Goal: Information Seeking & Learning: Learn about a topic

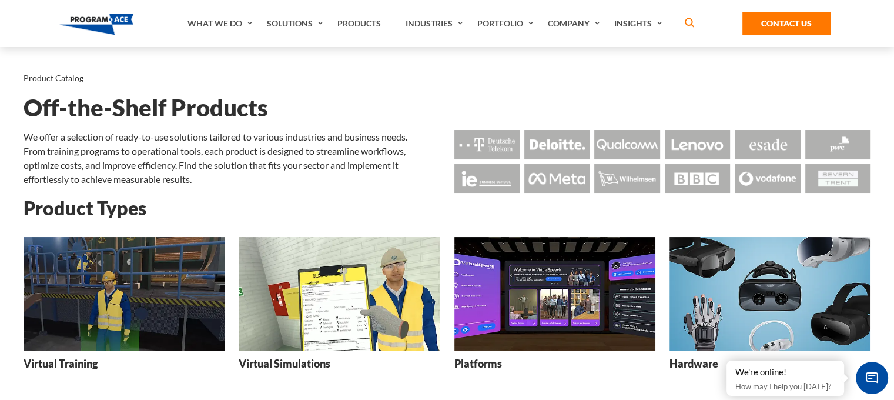
click at [276, 126] on div "Product Catalog Off-the-Shelf Products We offer a selection of ready-to-use sol…" at bounding box center [447, 122] width 847 height 150
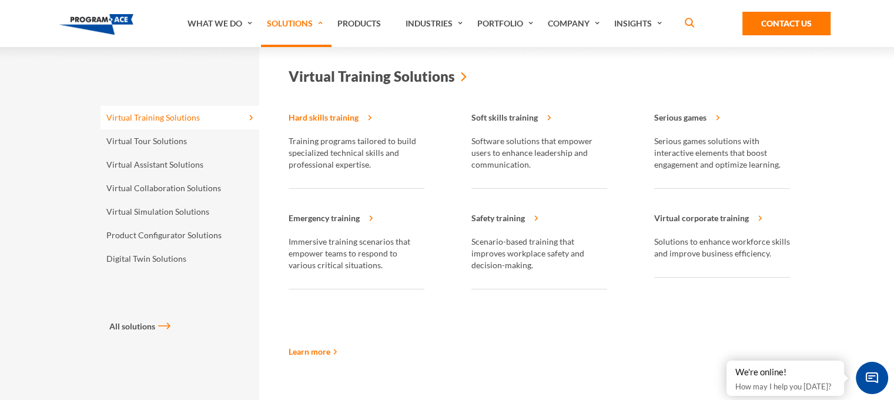
click at [332, 118] on strong "Hard skills training" at bounding box center [357, 120] width 136 height 29
click at [222, 116] on link "Virtual Training Solutions" at bounding box center [180, 118] width 159 height 24
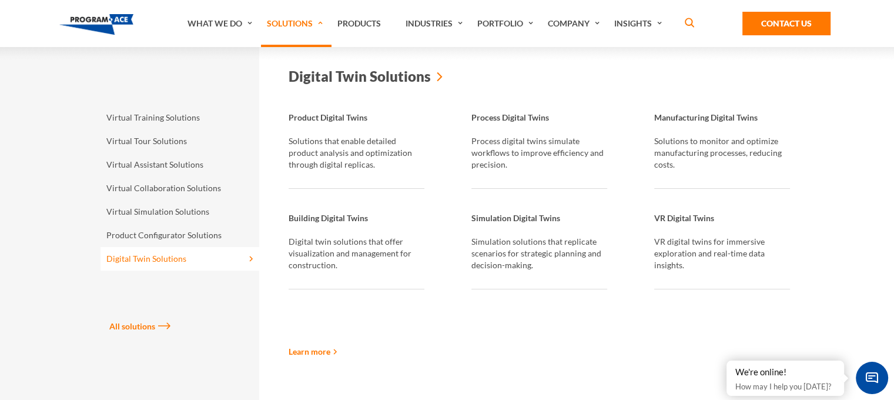
click at [148, 323] on link "All solutions" at bounding box center [188, 326] width 159 height 12
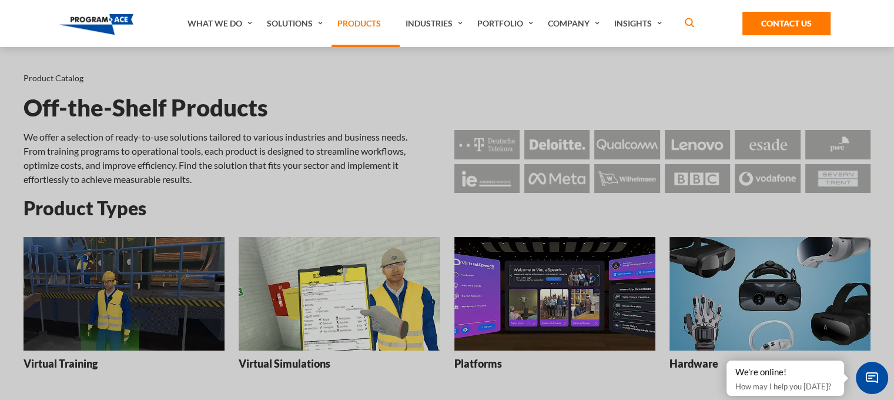
click at [366, 21] on link "Products" at bounding box center [366, 23] width 68 height 47
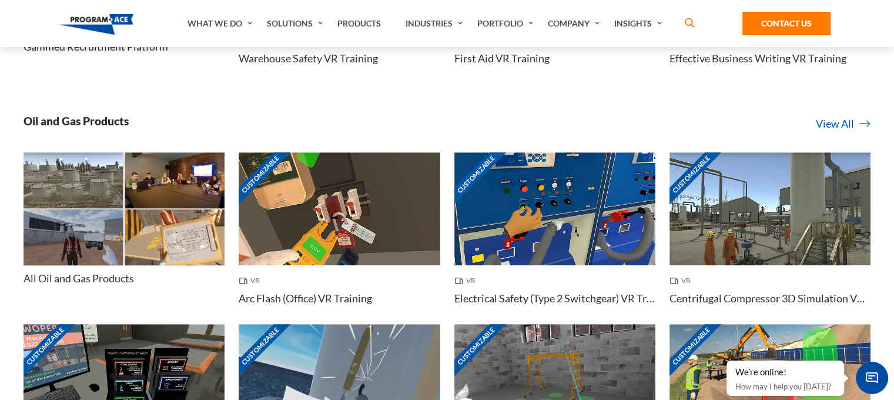
scroll to position [822, 0]
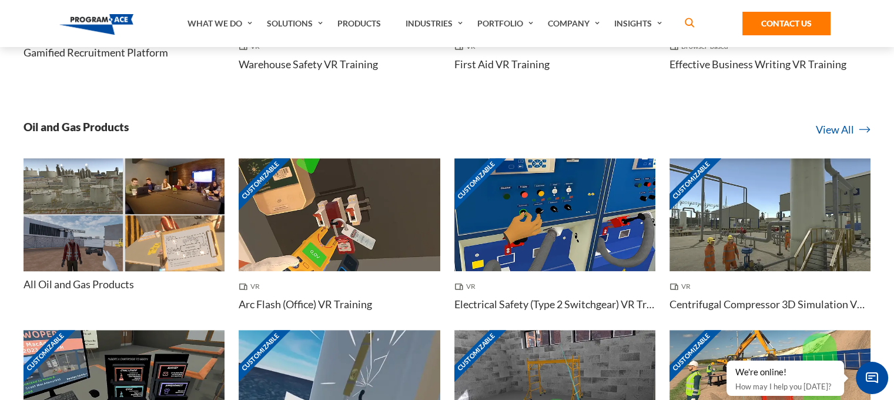
click at [111, 282] on h4 "All Oil and Gas Products" at bounding box center [79, 284] width 111 height 15
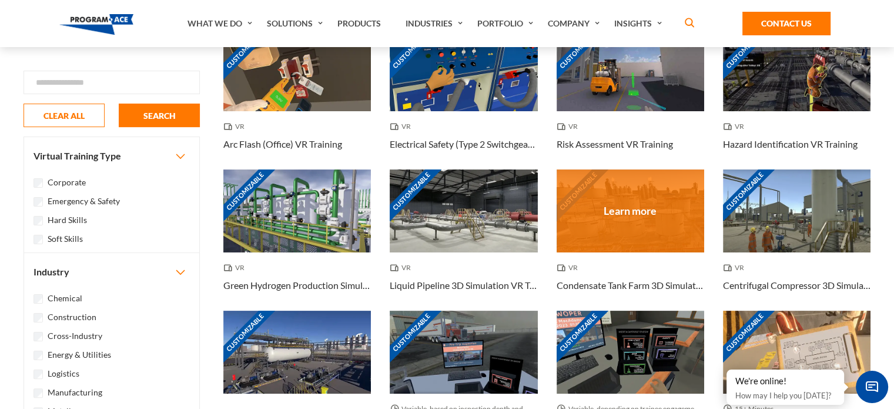
scroll to position [188, 0]
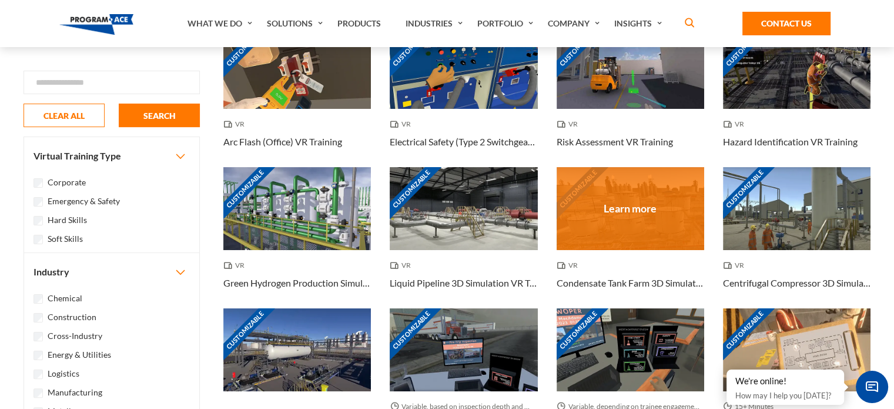
click at [632, 215] on div "Customizable" at bounding box center [631, 208] width 148 height 83
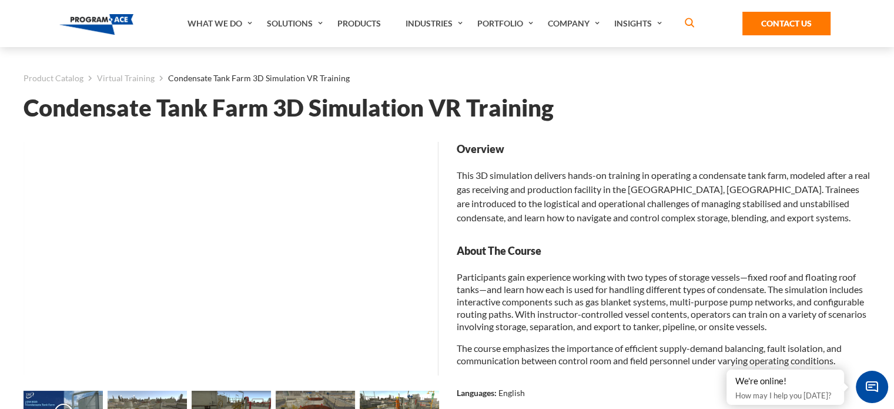
click at [369, 109] on h1 "Condensate Tank Farm 3D Simulation VR Training" at bounding box center [447, 108] width 847 height 21
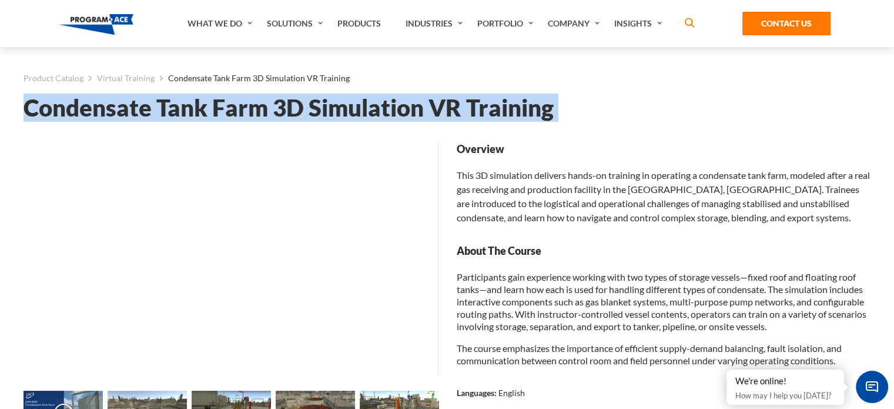
click at [369, 109] on h1 "Condensate Tank Farm 3D Simulation VR Training" at bounding box center [447, 108] width 847 height 21
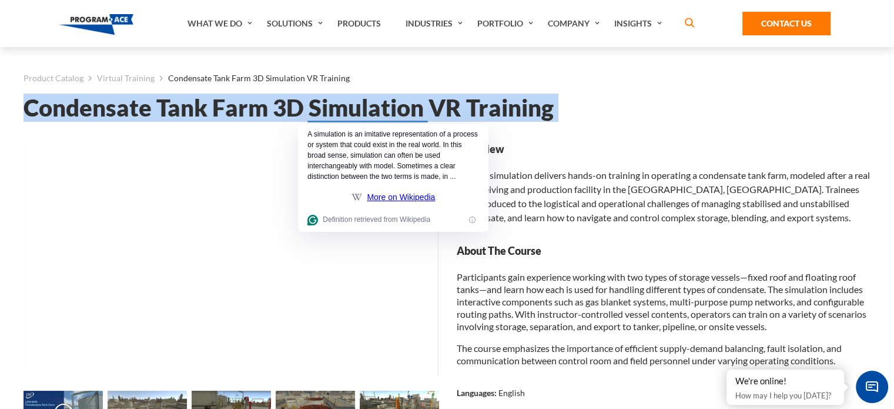
copy div "Condensate Tank Farm 3D Simulation VR Training Loading... Loading... Loading...…"
click at [652, 100] on h1 "Condensate Tank Farm 3D Simulation VR Training" at bounding box center [447, 108] width 847 height 21
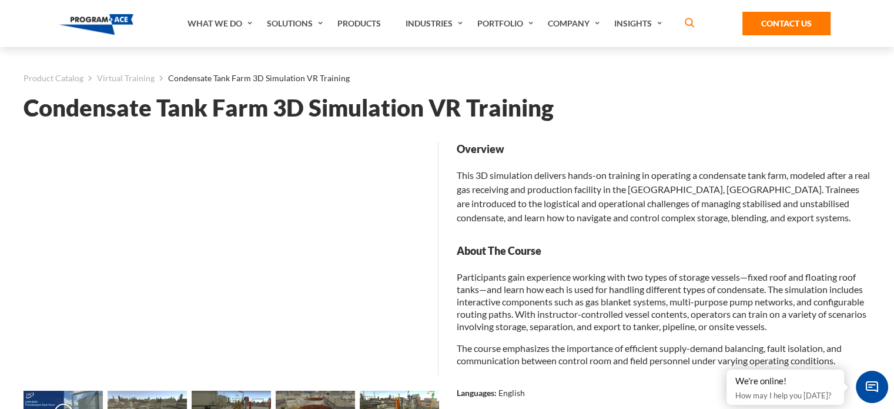
click at [354, 108] on h1 "Condensate Tank Farm 3D Simulation VR Training" at bounding box center [447, 108] width 847 height 21
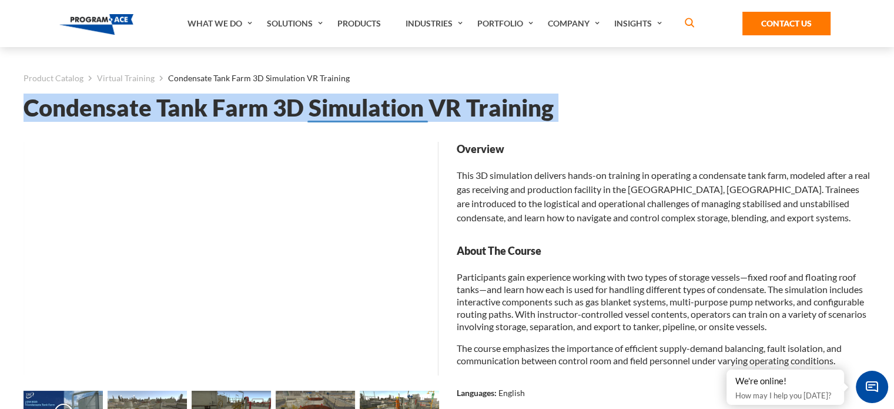
click at [354, 108] on h1 "Condensate Tank Farm 3D Simulation VR Training" at bounding box center [447, 108] width 847 height 21
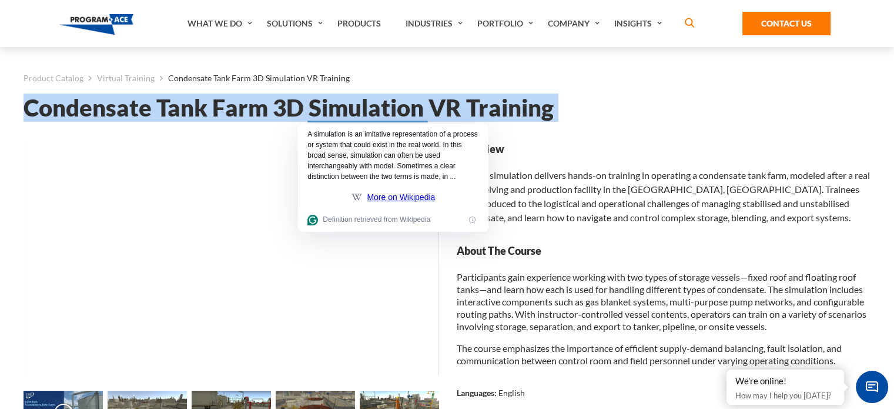
copy div "Condensate Tank Farm 3D Simulation VR Training Loading... Loading... Loading...…"
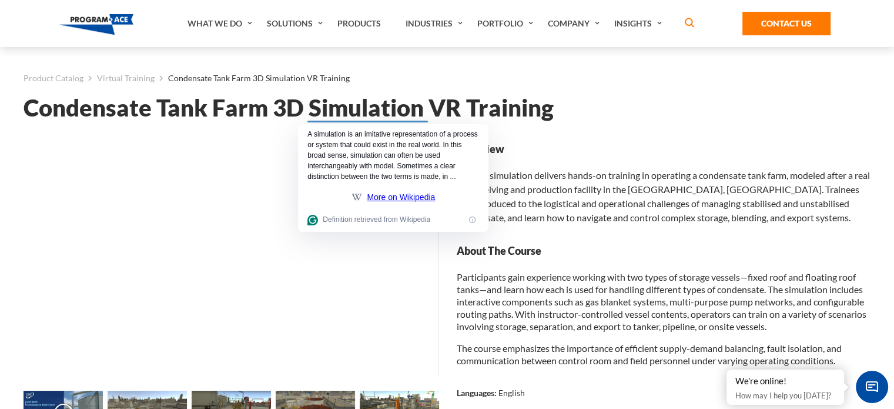
click at [590, 182] on div "Overview This 3D simulation delivers hands-on training in operating a condensat…" at bounding box center [664, 183] width 414 height 83
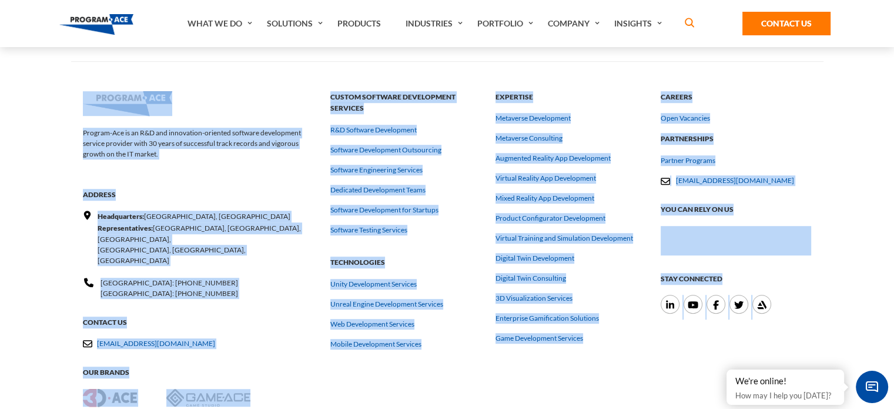
scroll to position [652, 0]
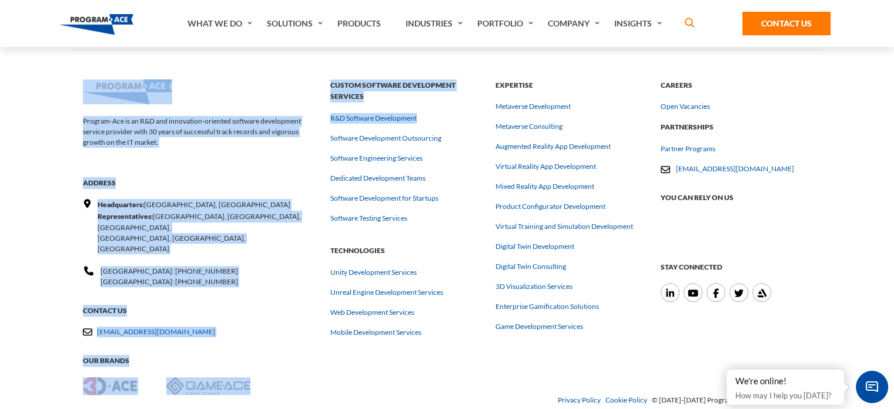
drag, startPoint x: 16, startPoint y: 62, endPoint x: 461, endPoint y: 109, distance: 446.9
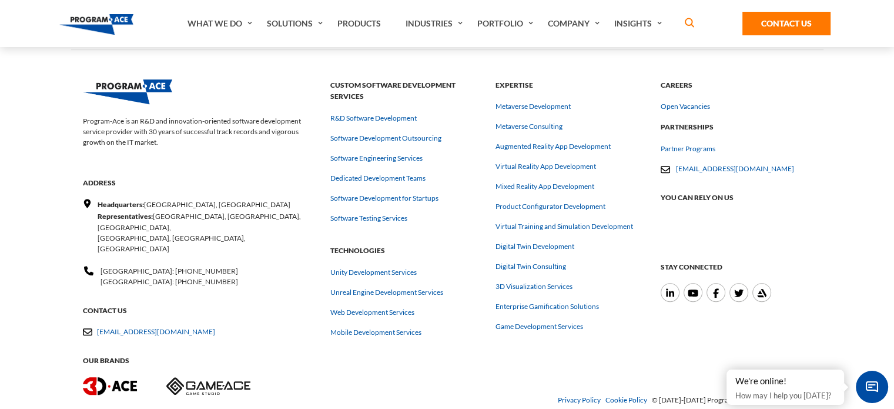
click at [461, 109] on li "Custom Software Development Services R&D Software Development Software Developm…" at bounding box center [405, 155] width 151 height 153
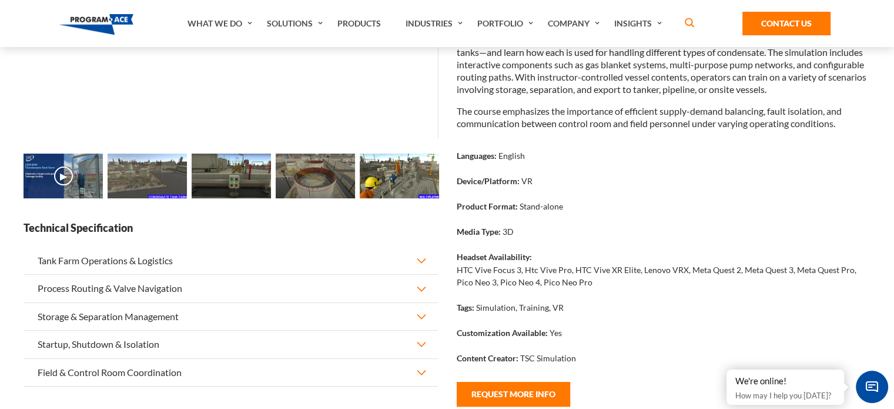
scroll to position [282, 0]
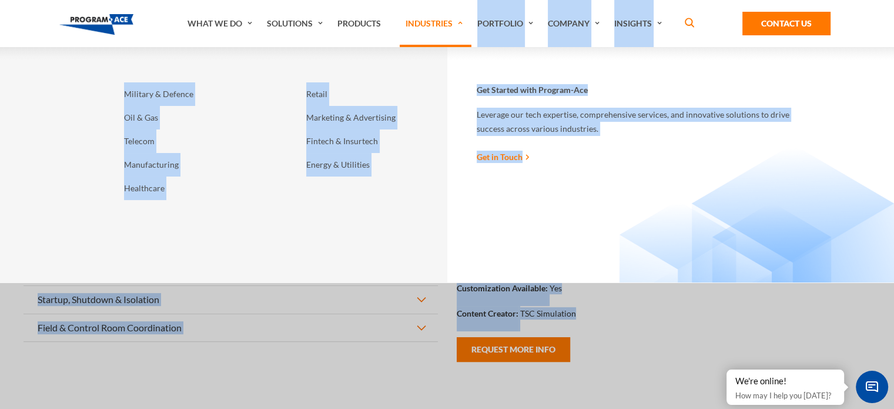
drag, startPoint x: 580, startPoint y: 316, endPoint x: 454, endPoint y: 28, distance: 314.6
click at [454, 28] on body "What We Do Services Business Analysis & Consulting Software Engineering Team Ex…" at bounding box center [447, 280] width 894 height 1031
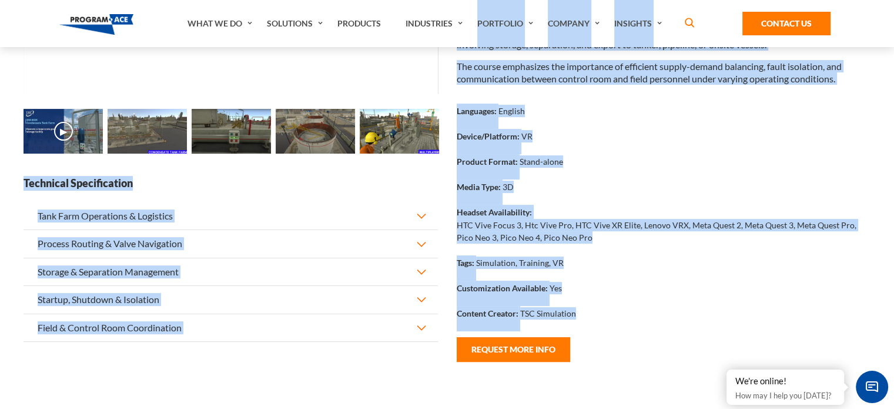
click at [220, 229] on button "Tank Farm Operations & Logistics" at bounding box center [231, 215] width 414 height 27
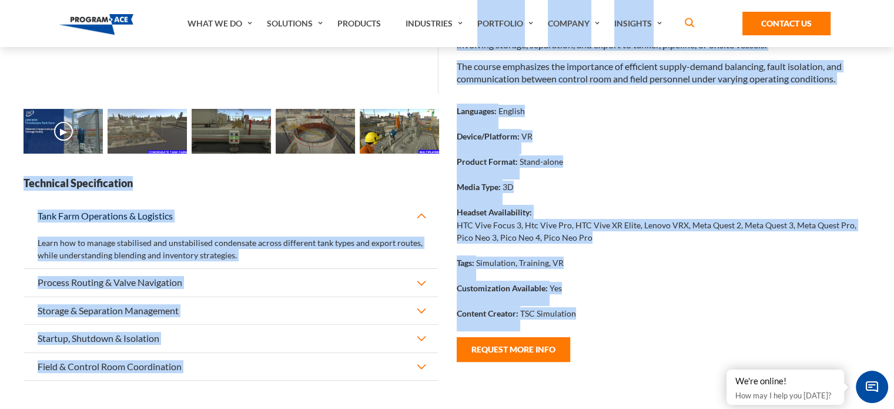
click at [301, 296] on button "Process Routing & Valve Navigation" at bounding box center [231, 282] width 414 height 27
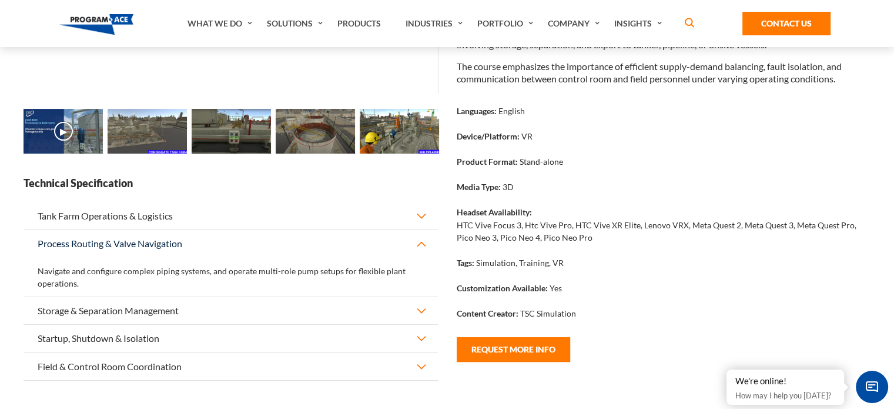
click at [652, 319] on div "Content Creator: TSC Simulation" at bounding box center [664, 318] width 414 height 25
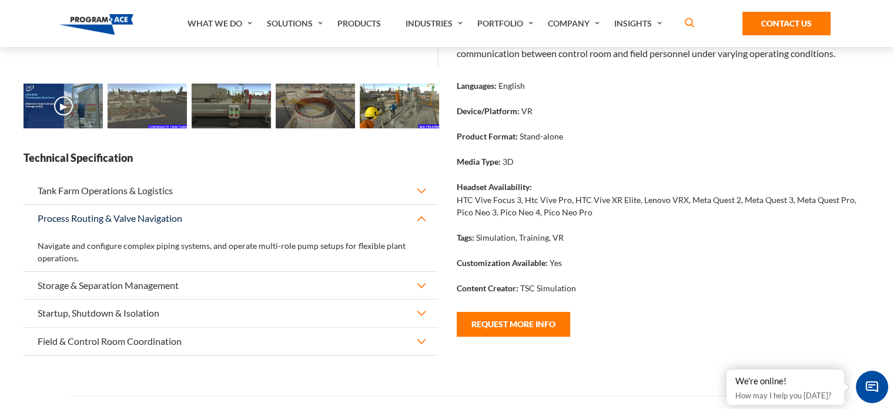
scroll to position [307, 0]
click at [209, 203] on button "Field & Control Room Coordination" at bounding box center [231, 189] width 414 height 27
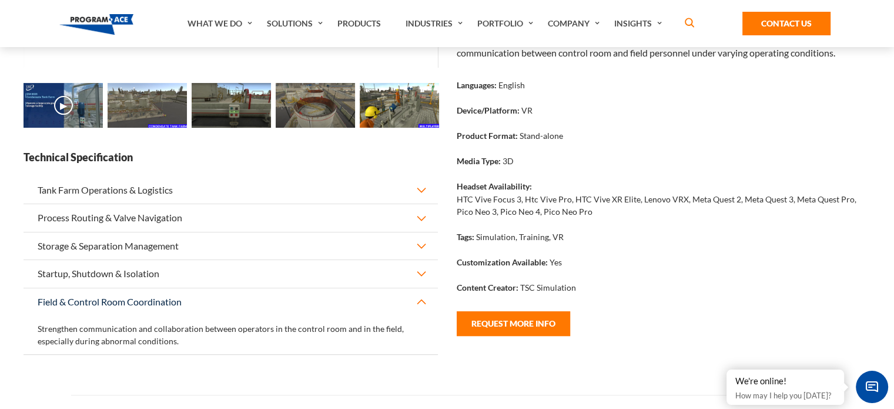
click at [228, 203] on button "Tank Farm Operations & Logistics" at bounding box center [231, 189] width 414 height 27
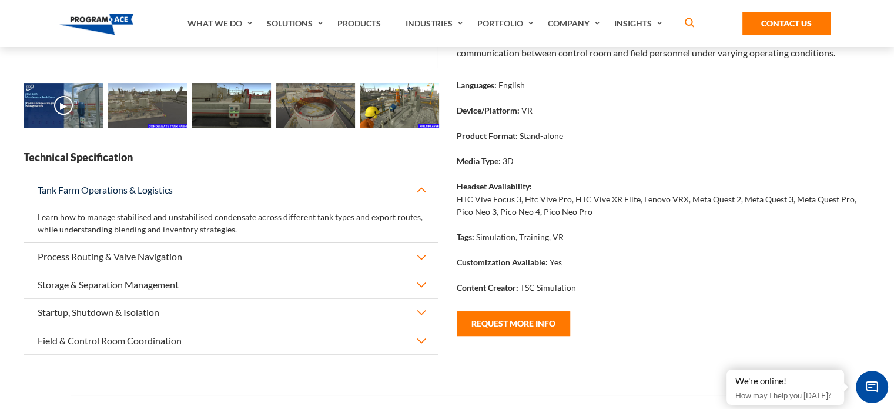
drag, startPoint x: 33, startPoint y: 237, endPoint x: 237, endPoint y: 256, distance: 205.5
click at [237, 242] on div "Learn how to manage stabilised and unstabilised condensate across different tan…" at bounding box center [231, 222] width 414 height 39
click at [424, 270] on button "Process Routing & Valve Navigation" at bounding box center [231, 256] width 414 height 27
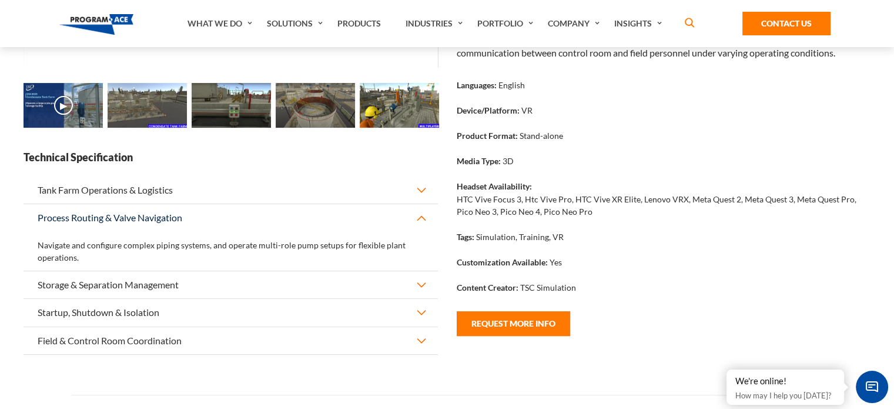
click at [419, 203] on button "Storage & Separation Management" at bounding box center [231, 189] width 414 height 27
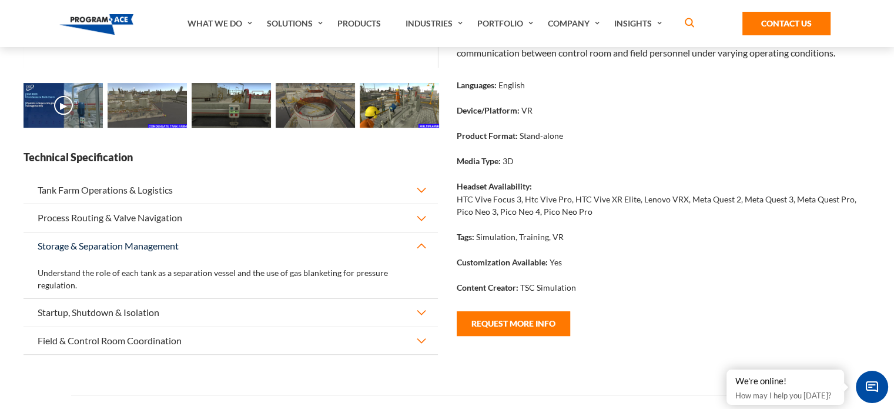
click at [421, 203] on button "Startup, Shutdown & Isolation" at bounding box center [231, 189] width 414 height 27
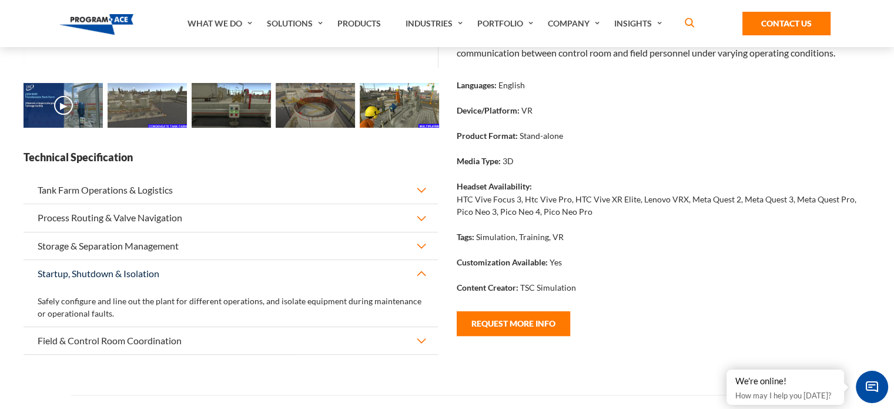
click at [420, 203] on button "Field & Control Room Coordination" at bounding box center [231, 189] width 414 height 27
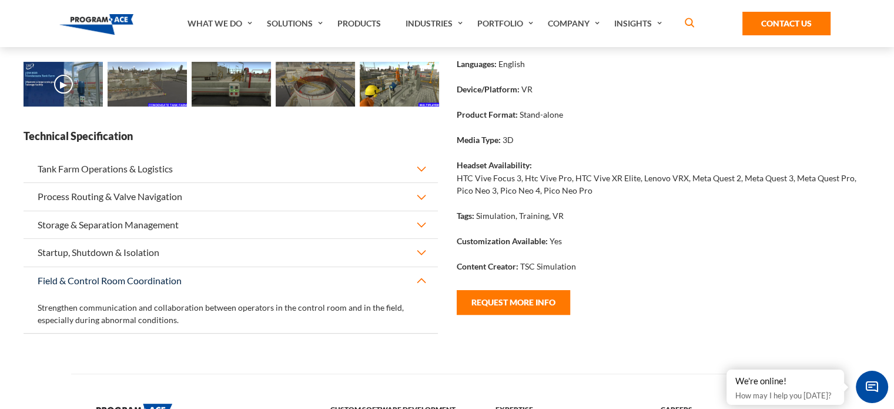
scroll to position [319, 0]
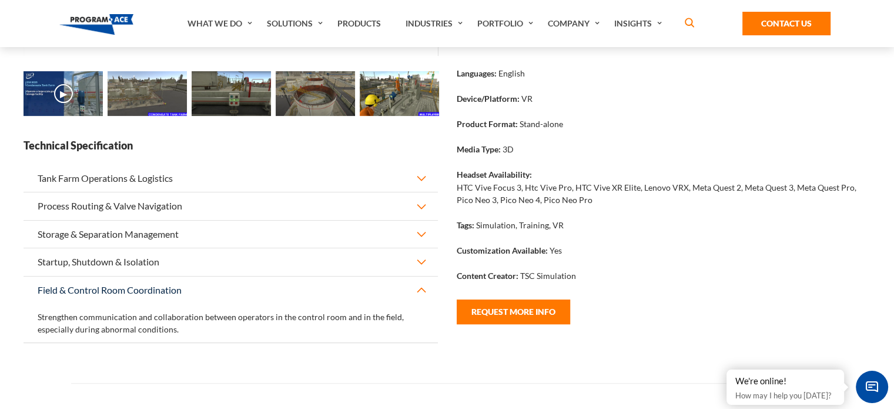
click at [422, 192] on button "Startup, Shutdown & Isolation" at bounding box center [231, 178] width 414 height 27
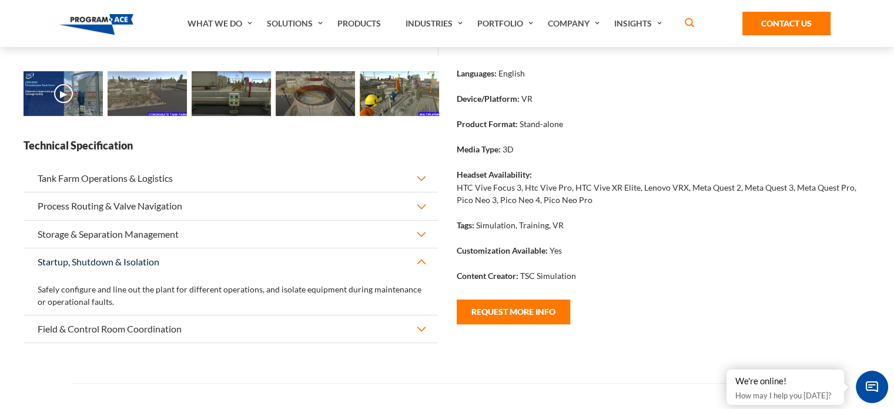
click at [421, 192] on button "Tank Farm Operations & Logistics" at bounding box center [231, 178] width 414 height 27
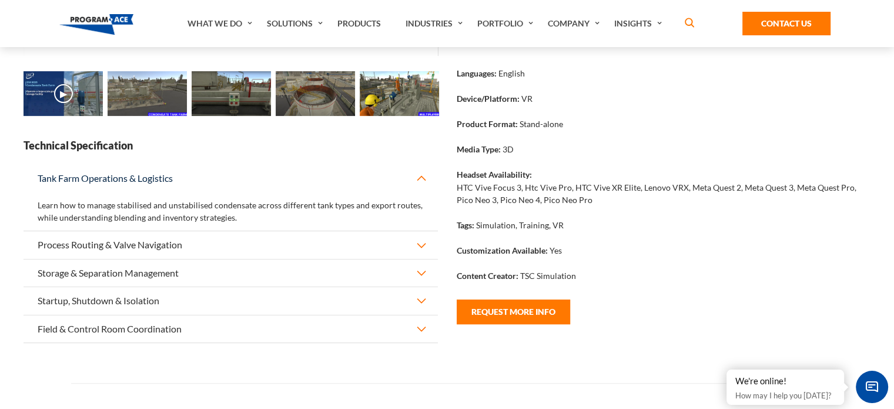
drag, startPoint x: 29, startPoint y: 188, endPoint x: 95, endPoint y: 222, distance: 73.6
click at [95, 222] on div "Tank Farm Operations & Logistics Learn how to manage stabilised and unstabilise…" at bounding box center [231, 198] width 414 height 66
click at [560, 355] on div "Overview This 3D simulation delivers hands-on training in operating a condensat…" at bounding box center [663, 90] width 433 height 537
drag, startPoint x: 235, startPoint y: 240, endPoint x: 25, endPoint y: 162, distance: 224.3
click at [25, 162] on div "Technical Specification Tank Farm Operations & Logistics Learn how to manage st…" at bounding box center [231, 240] width 414 height 205
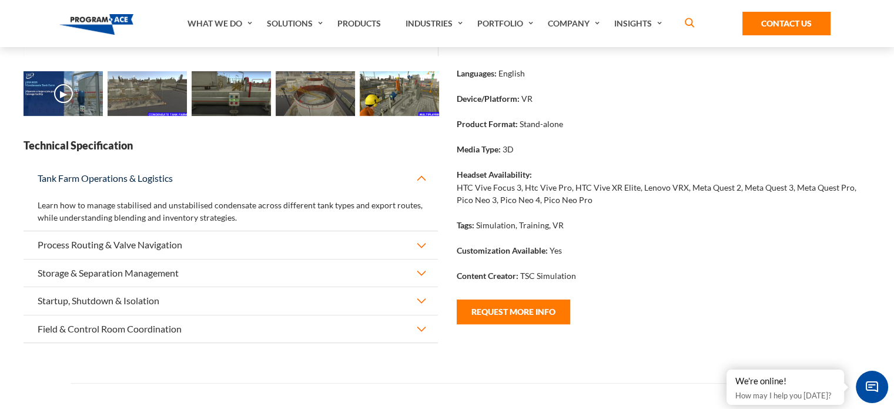
copy div "Technical Specification Tank Farm Operations & Logistics Learn how to manage st…"
